Goal: Navigation & Orientation: Find specific page/section

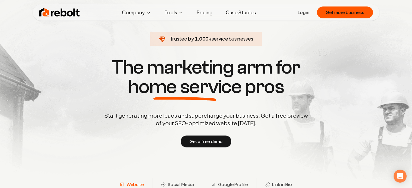
scroll to position [8, 0]
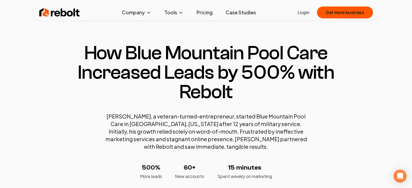
scroll to position [864, 0]
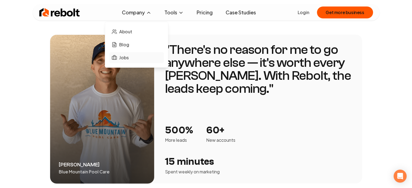
click at [127, 60] on span "Jobs" at bounding box center [123, 57] width 9 height 7
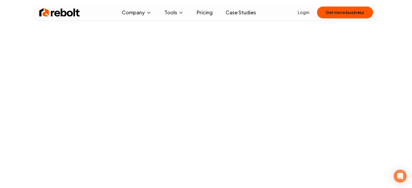
scroll to position [13, 0]
